Goal: Task Accomplishment & Management: Use online tool/utility

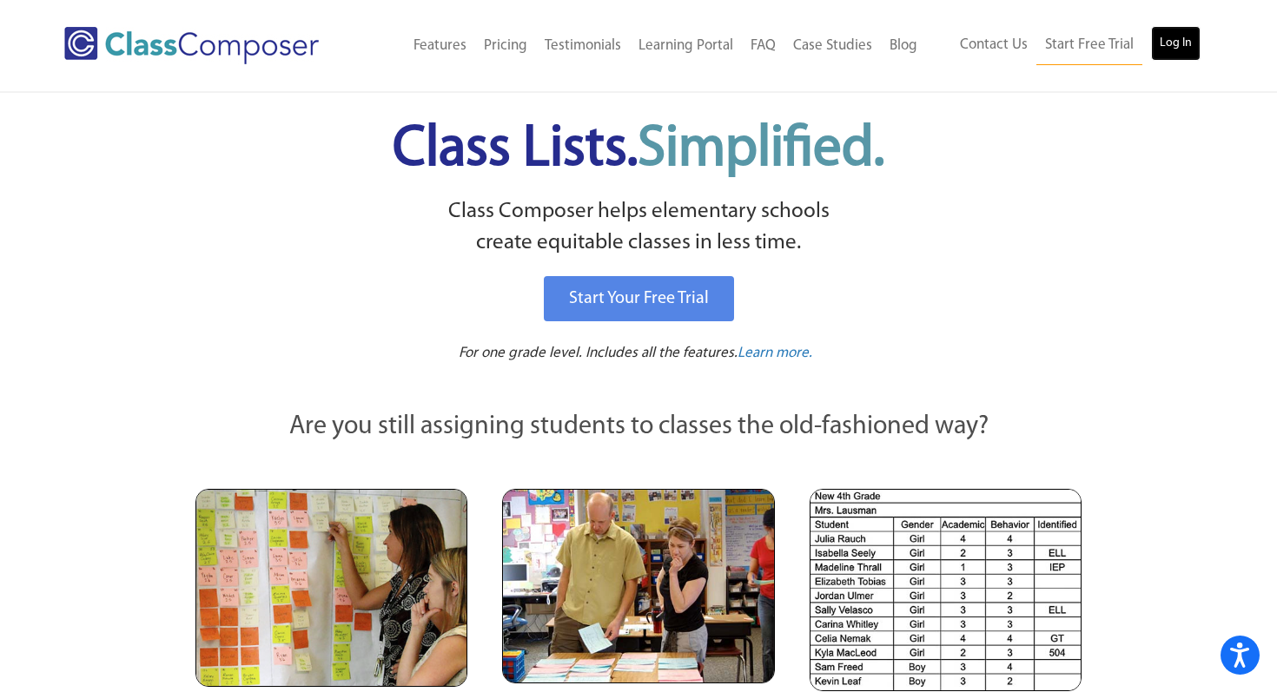
click at [1175, 41] on link "Log In" at bounding box center [1176, 43] width 50 height 35
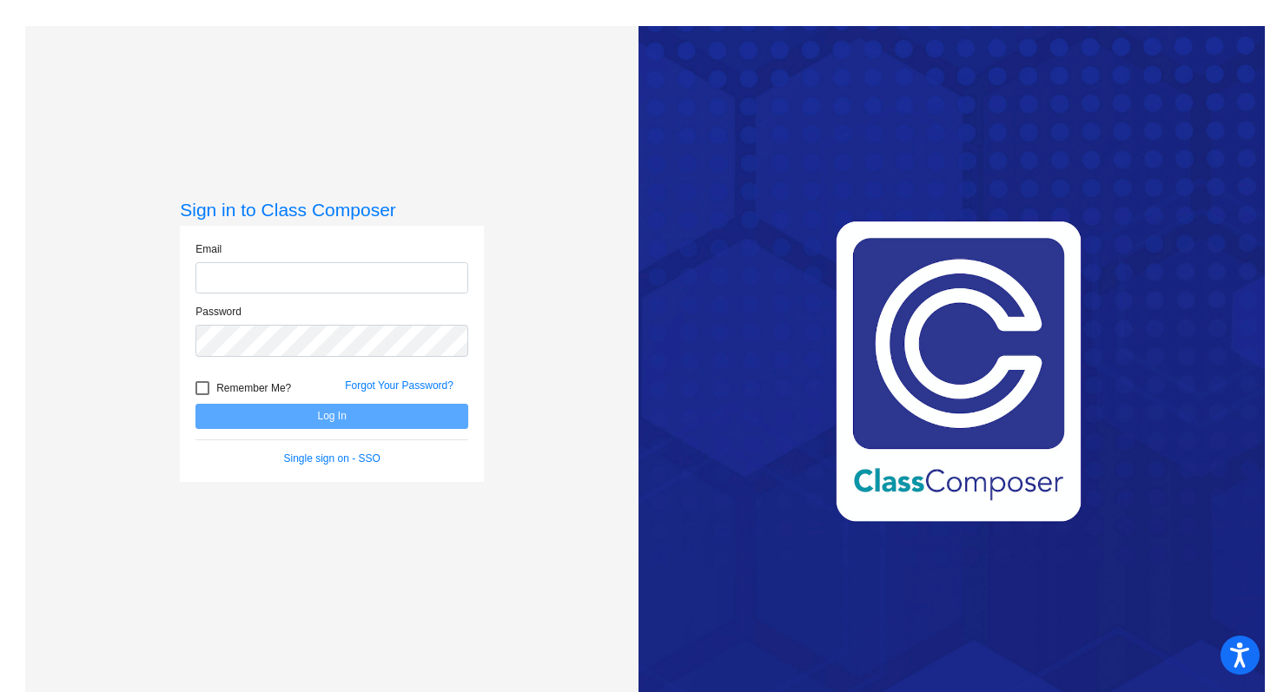
type input "[PERSON_NAME][EMAIL_ADDRESS][DOMAIN_NAME]"
click at [320, 416] on button "Log In" at bounding box center [331, 416] width 273 height 25
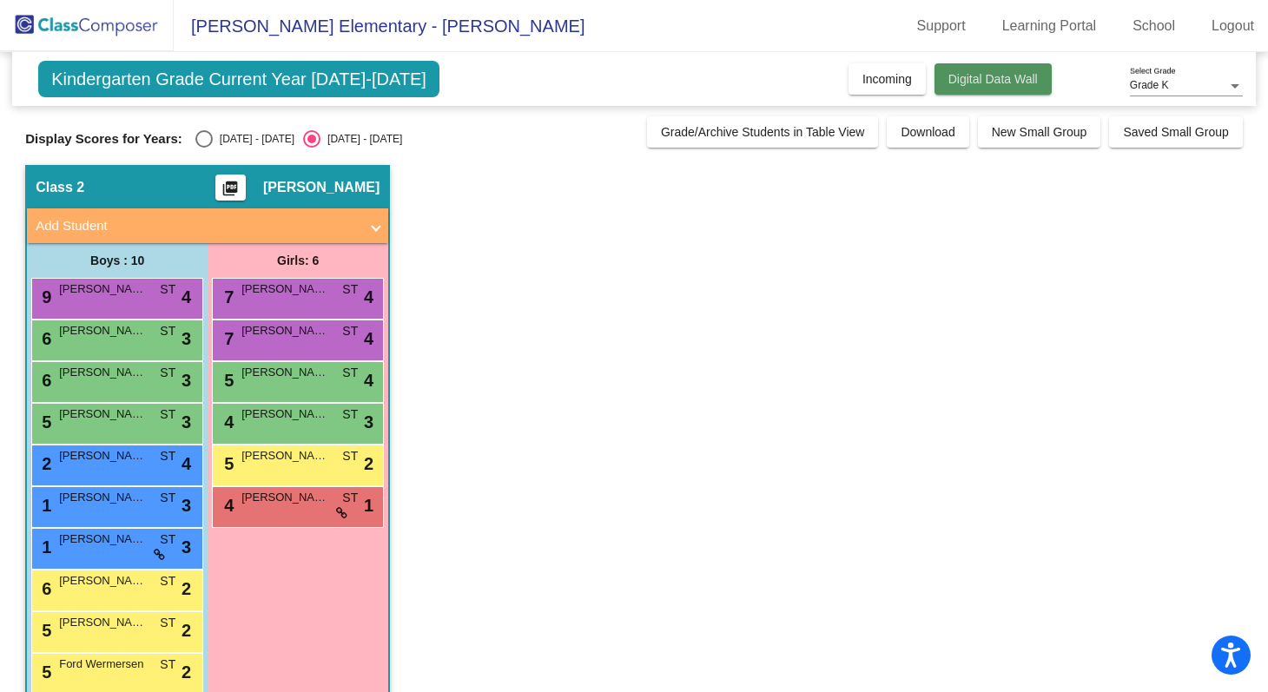
click at [974, 76] on span "Digital Data Wall" at bounding box center [992, 79] width 89 height 14
